Goal: Submit feedback/report problem

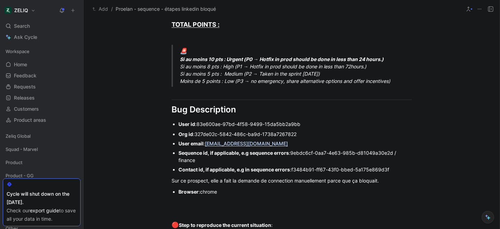
scroll to position [434, 0]
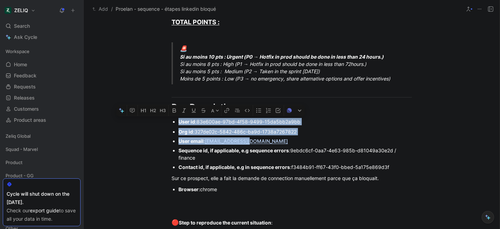
drag, startPoint x: 177, startPoint y: 122, endPoint x: 258, endPoint y: 143, distance: 83.8
click at [258, 143] on div "Urgency classification Q1 : Le bug empêche-t-il d’utiliser des fonctionnalités …" at bounding box center [292, 65] width 416 height 669
copy div "User id : 83e600ae-97bd-4f58-9499-15da5bb2a9bb Org id : 327de02c-5842-486c-ba9d…"
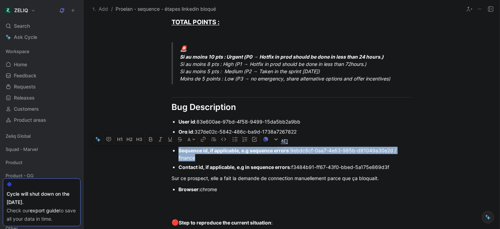
drag, startPoint x: 178, startPoint y: 150, endPoint x: 202, endPoint y: 162, distance: 26.6
click at [202, 162] on ul "Org id : 327de02c-5842-486c-ba9d-1738a7267822 User email : jjoly@proelan.fr Seq…" at bounding box center [291, 149] width 267 height 45
copy div "Sequence id, if applicable, e.g sequence errors : 9ebdc6cf-0aa7-4e63-985b-d8104…"
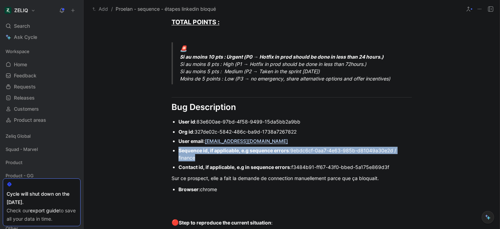
click at [216, 192] on span "chrome" at bounding box center [208, 189] width 17 height 6
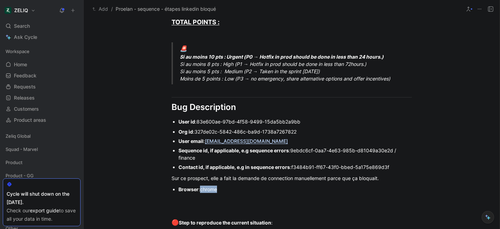
click at [216, 192] on span "chrome" at bounding box center [208, 189] width 17 height 6
copy span "chrome"
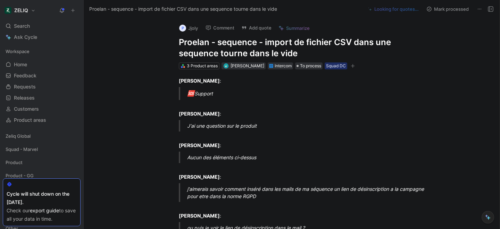
click at [235, 43] on h1 "Proelan - sequence - import de fichier CSV dans une sequence tourne dans le vide" at bounding box center [299, 48] width 240 height 22
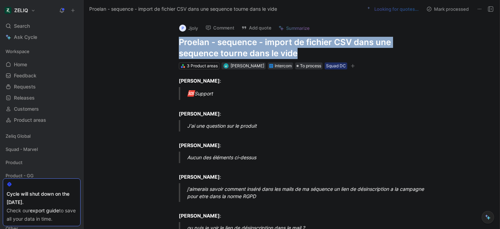
click at [235, 43] on h1 "Proelan - sequence - import de fichier CSV dans une sequence tourne dans le vide" at bounding box center [299, 48] width 240 height 22
copy h1 "Proelan - sequence - import de fichier CSV dans une sequence tourne dans le vide"
click at [246, 25] on icon at bounding box center [244, 28] width 6 height 6
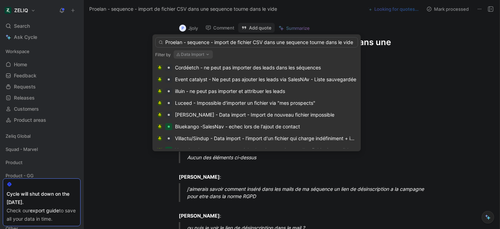
scroll to position [0, 2]
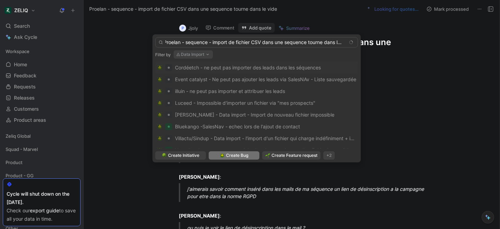
type input "Proelan - sequence - import de fichier CSV dans une sequence tourne dans le vide"
click at [239, 157] on span "Create Bug" at bounding box center [237, 155] width 22 height 7
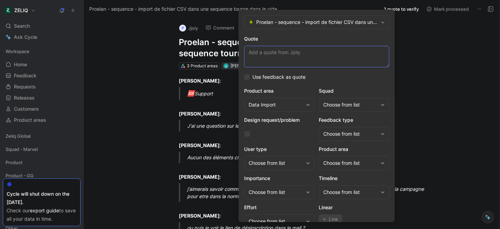
paste textarea "j'ai transférer un fichier CSV. au début ca l'importe je vois les prospects et …"
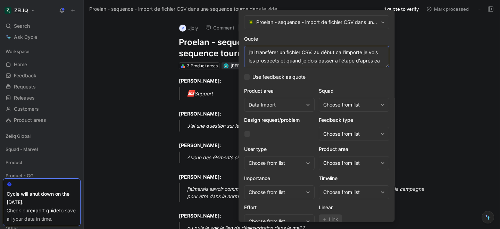
scroll to position [5, 0]
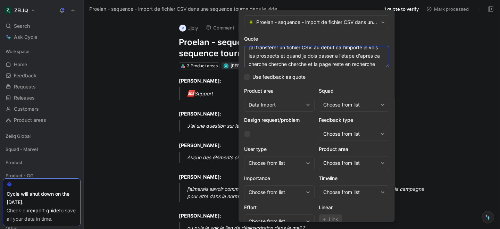
type textarea "j'ai transférer un fichier CSV. au début ca l'importe je vois les prospects et …"
click at [356, 109] on div "Choose from list" at bounding box center [354, 105] width 70 height 14
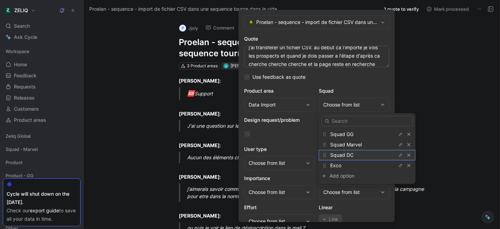
click at [353, 155] on span "Squad DC" at bounding box center [341, 155] width 23 height 6
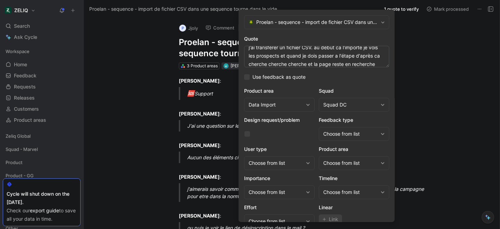
scroll to position [28, 0]
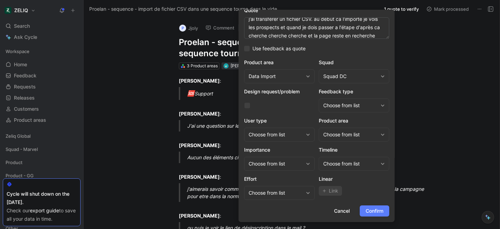
click at [370, 215] on span "Confirm" at bounding box center [375, 211] width 18 height 8
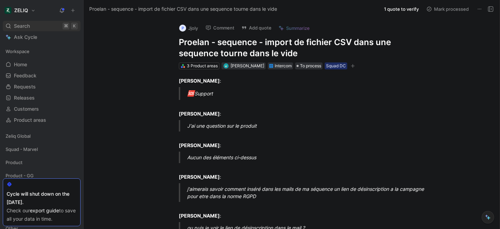
click at [44, 28] on div "Search ⌘ K" at bounding box center [42, 26] width 78 height 10
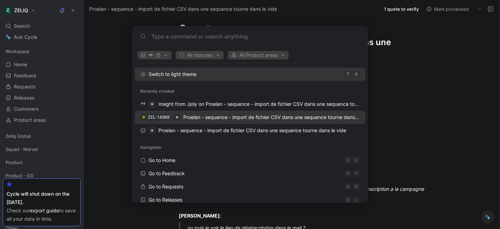
click at [204, 119] on span "Proelan - sequence - import de fichier CSV dans une sequence tourne dans le vide" at bounding box center [277, 117] width 188 height 6
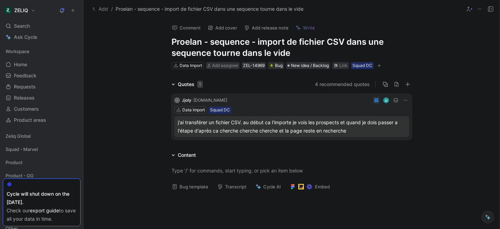
click at [229, 69] on div "Data Import Add assignee ZEL-14969 Bug New idea / Backlog Link Squad DC" at bounding box center [292, 65] width 242 height 8
click at [224, 65] on span "Add assignee" at bounding box center [225, 65] width 26 height 5
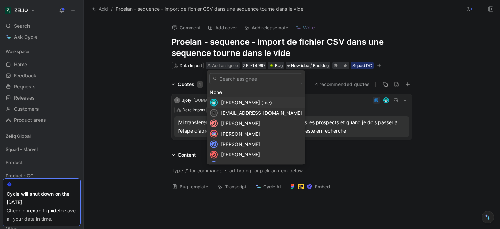
click at [234, 106] on div "[PERSON_NAME] (me)" at bounding box center [261, 103] width 81 height 8
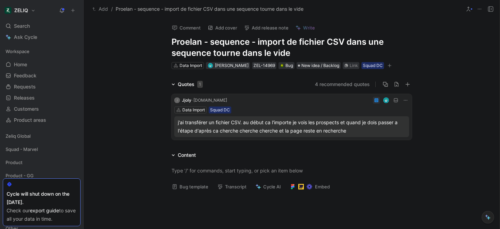
click at [184, 191] on button "Bug template" at bounding box center [190, 187] width 43 height 10
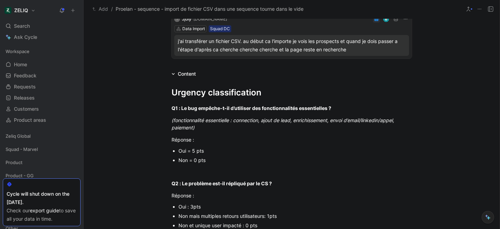
scroll to position [95, 0]
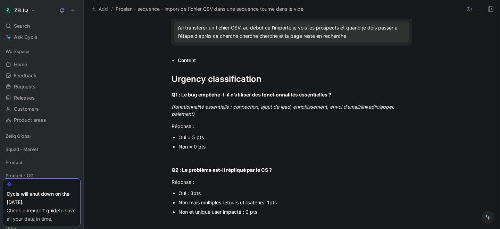
click at [193, 138] on div "Oui = 5 pts" at bounding box center [294, 137] width 233 height 7
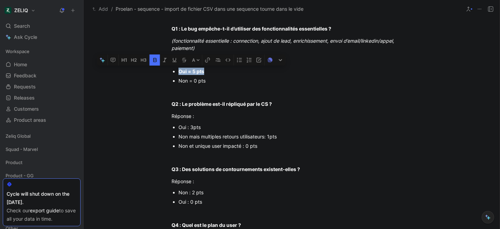
scroll to position [160, 0]
click at [216, 148] on div "Non et unique user impacté : 0 pts" at bounding box center [294, 146] width 233 height 7
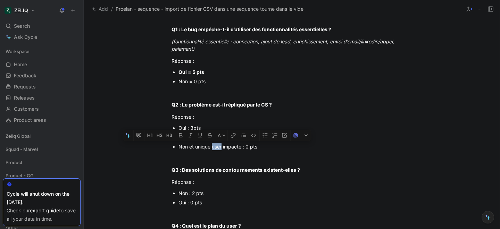
click at [216, 148] on div "Non et unique user impacté : 0 pts" at bounding box center [294, 146] width 233 height 7
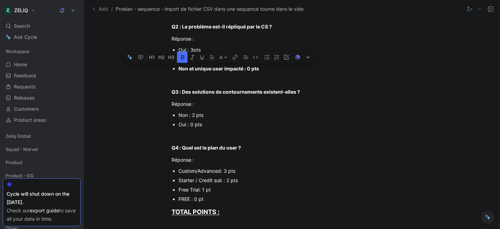
scroll to position [239, 0]
click at [188, 115] on div "Non : 2 pts" at bounding box center [294, 114] width 233 height 7
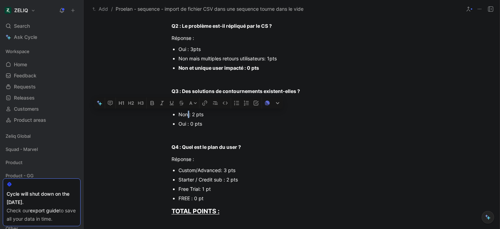
click at [188, 115] on div "Non : 2 pts" at bounding box center [294, 114] width 233 height 7
click at [190, 179] on div "Starter / Credit sub : 2 pts" at bounding box center [294, 179] width 233 height 7
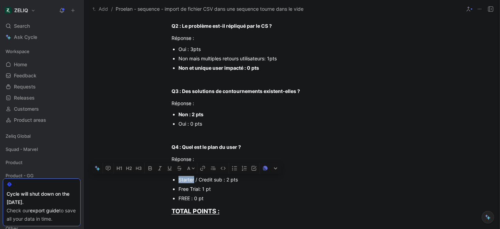
click at [190, 179] on div "Starter / Credit sub : 2 pts" at bounding box center [294, 179] width 233 height 7
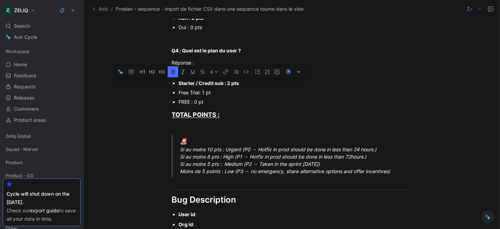
scroll to position [344, 0]
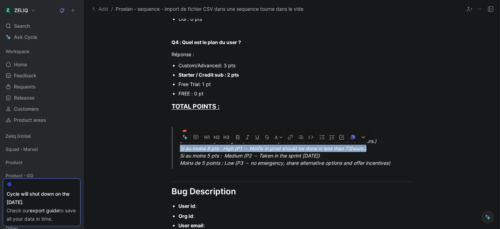
drag, startPoint x: 178, startPoint y: 148, endPoint x: 389, endPoint y: 149, distance: 210.1
click at [389, 149] on blockquote "🚨 Si au moins 10 pts : Urgent (P0 → Hotfix in prod should be done in less than …" at bounding box center [291, 148] width 267 height 42
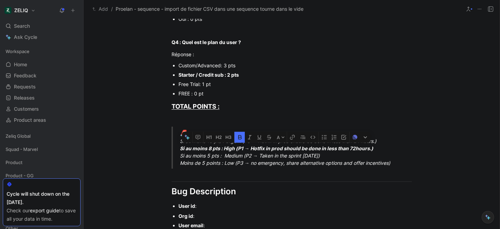
scroll to position [430, 0]
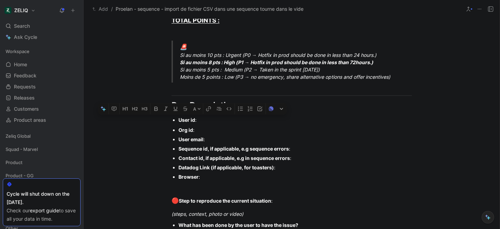
drag, startPoint x: 176, startPoint y: 121, endPoint x: 224, endPoint y: 140, distance: 51.4
click at [224, 140] on div "Urgency classification Q1 : Le bug empêche-t-il d’utiliser des fonctionnalités …" at bounding box center [292, 31] width 416 height 605
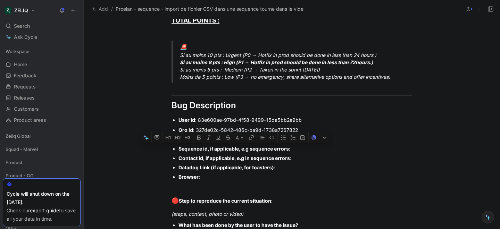
drag, startPoint x: 178, startPoint y: 149, endPoint x: 324, endPoint y: 150, distance: 145.8
click at [324, 150] on div "Sequence id, if applicable, e.g sequence errors :" at bounding box center [294, 148] width 233 height 7
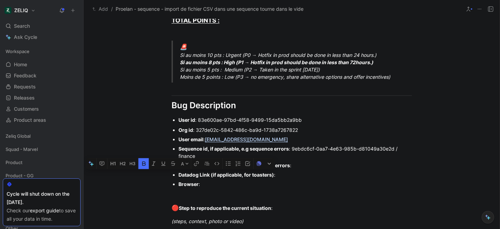
drag, startPoint x: 297, startPoint y: 167, endPoint x: 179, endPoint y: 173, distance: 118.2
click at [179, 173] on ul "Org id : 327de02c-5842-486c-ba9d-1738a7267822 User email : [EMAIL_ADDRESS][DOMA…" at bounding box center [291, 157] width 267 height 64
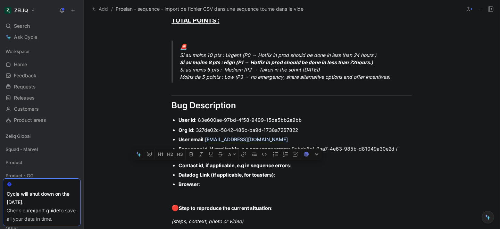
drag, startPoint x: 281, startPoint y: 177, endPoint x: 164, endPoint y: 168, distance: 117.7
click at [164, 168] on ul "Org id : 327de02c-5842-486c-ba9d-1738a7267822 User email : [EMAIL_ADDRESS][DOMA…" at bounding box center [291, 157] width 267 height 64
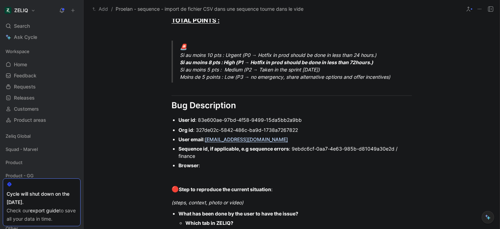
click at [211, 167] on div "Browser :" at bounding box center [294, 165] width 233 height 7
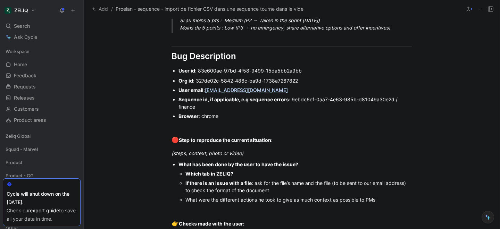
scroll to position [480, 0]
click at [257, 152] on div "(steps, context, photo or video)" at bounding box center [292, 152] width 240 height 7
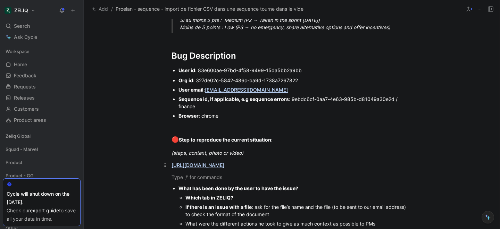
paste div
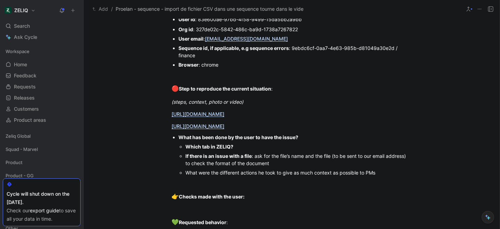
click at [263, 147] on div "Which tab in ZELIQ?" at bounding box center [298, 146] width 226 height 7
click at [295, 166] on div "If there is an issue with a file : ask for the file’s name and the file (to be …" at bounding box center [298, 159] width 226 height 15
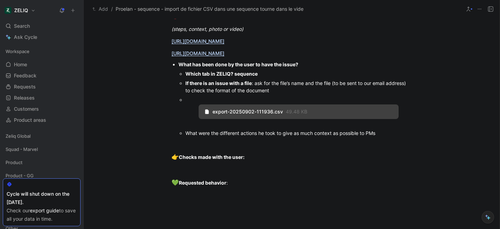
scroll to position [604, 0]
click at [255, 146] on div at bounding box center [292, 143] width 240 height 7
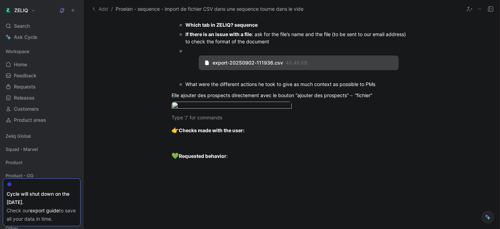
scroll to position [663, 0]
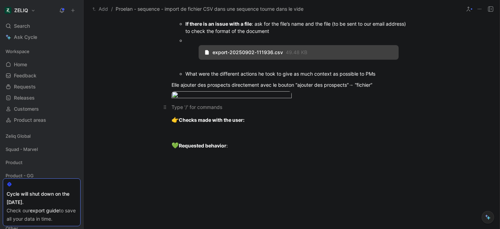
click at [210, 113] on p at bounding box center [291, 106] width 267 height 11
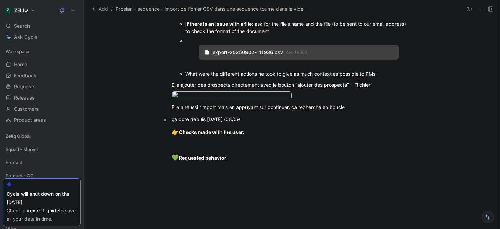
click at [219, 123] on div "ça dure depuis [DATE] (08/09" at bounding box center [292, 119] width 240 height 7
click at [248, 123] on div "ça dure depuis [DATE] ([DATE]" at bounding box center [292, 119] width 240 height 7
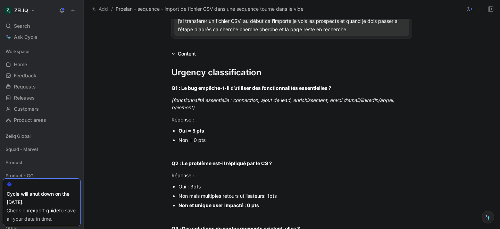
scroll to position [0, 0]
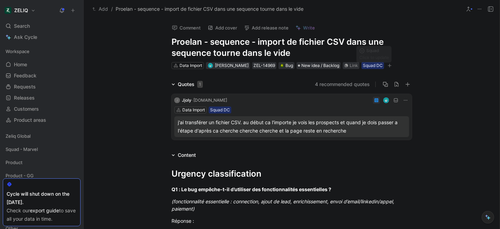
click at [391, 67] on icon "button" at bounding box center [390, 66] width 4 height 4
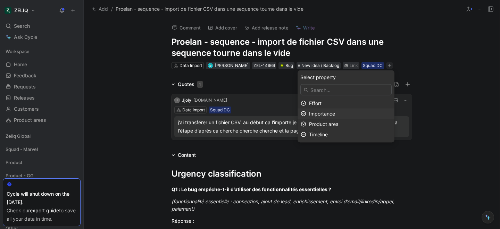
click at [324, 115] on span "Importance" at bounding box center [322, 114] width 26 height 6
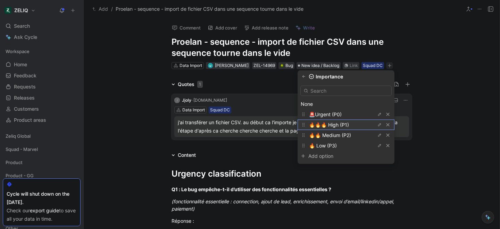
click at [339, 123] on span "🔥🔥🔥 High (P1)" at bounding box center [329, 125] width 40 height 6
